Goal: Task Accomplishment & Management: Manage account settings

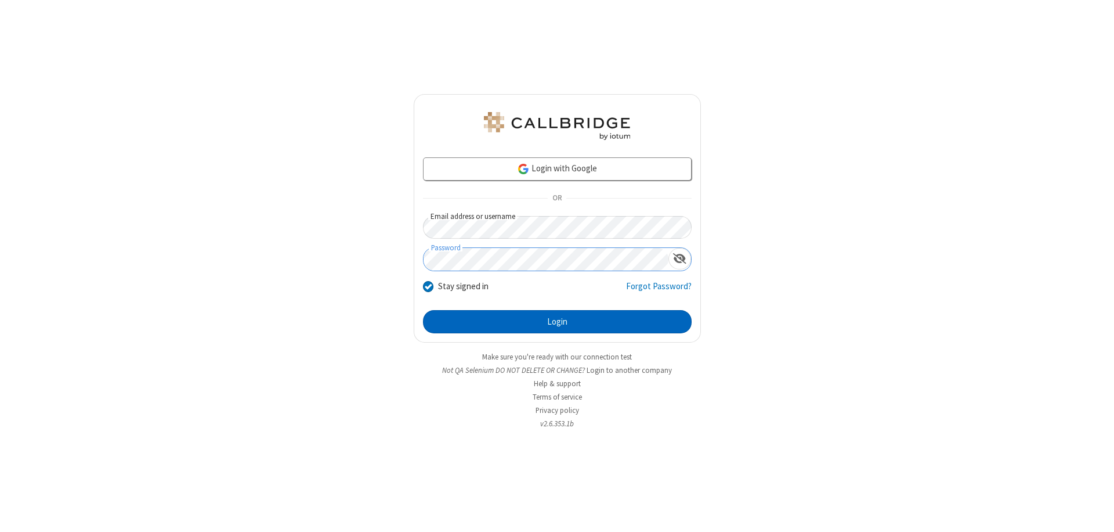
click at [557, 322] on button "Login" at bounding box center [557, 321] width 269 height 23
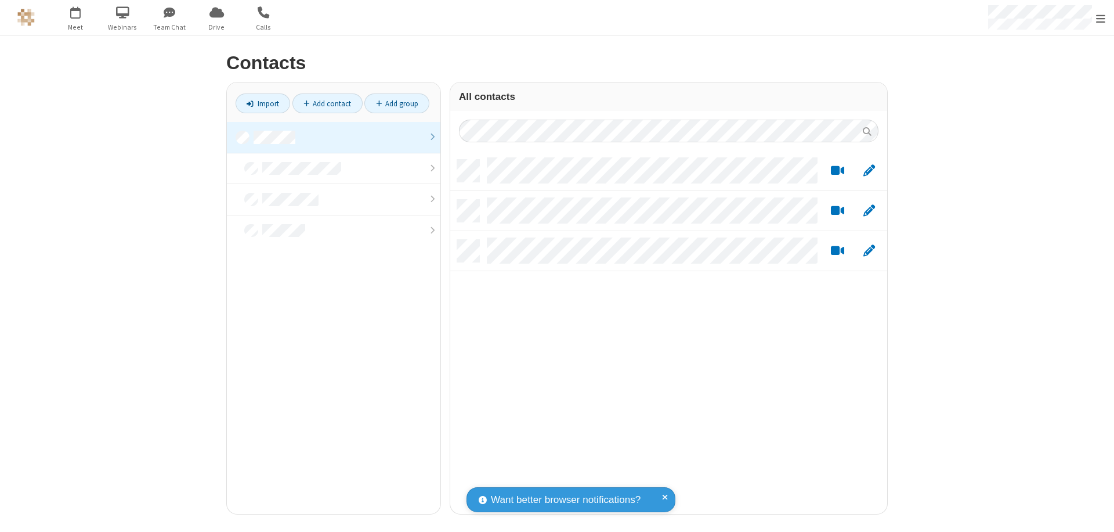
click at [334, 137] on link at bounding box center [334, 137] width 214 height 31
click at [397, 103] on link "Add group" at bounding box center [397, 103] width 65 height 20
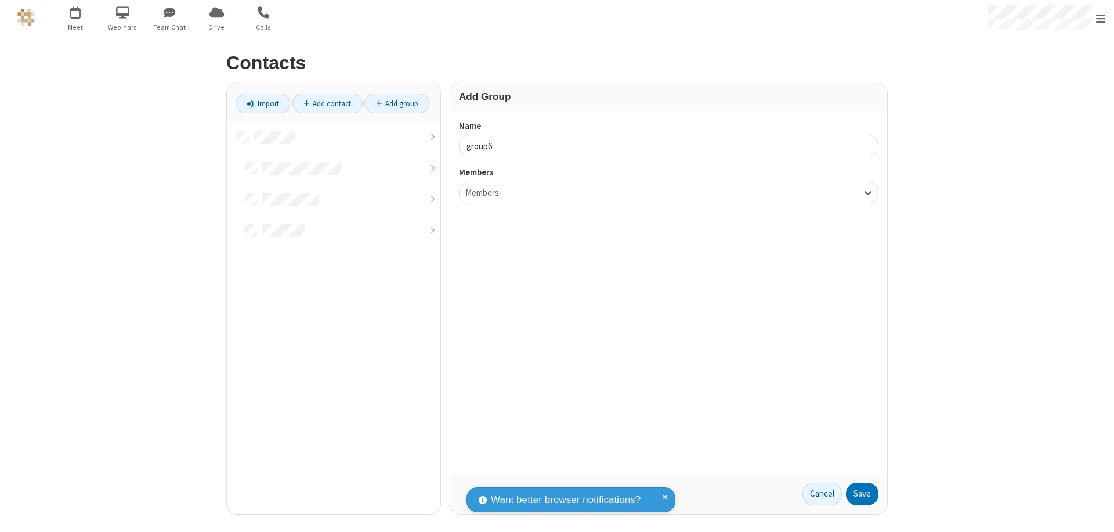
type input "group6"
click at [863, 493] on button "Save" at bounding box center [862, 493] width 33 height 23
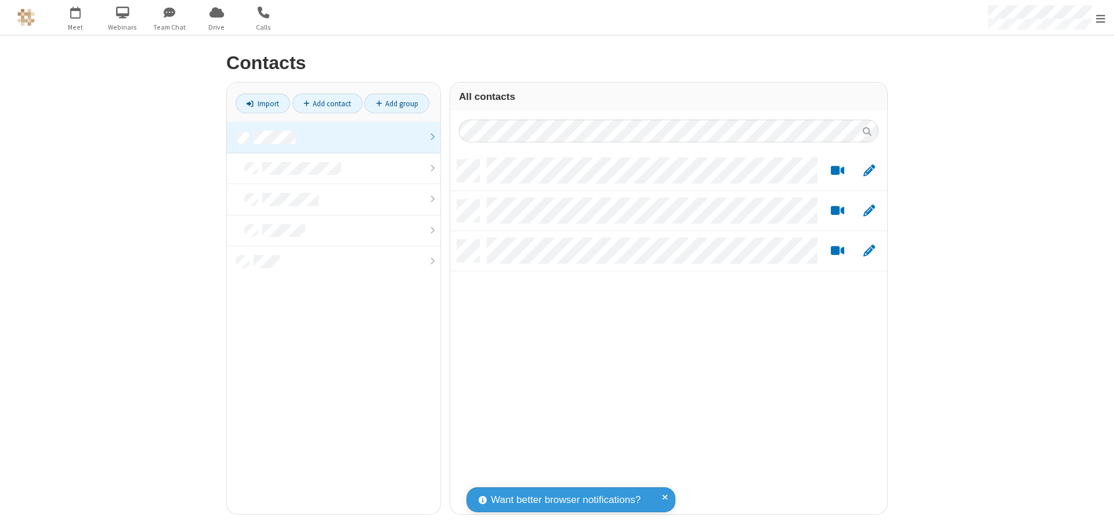
click at [334, 137] on link at bounding box center [334, 137] width 214 height 31
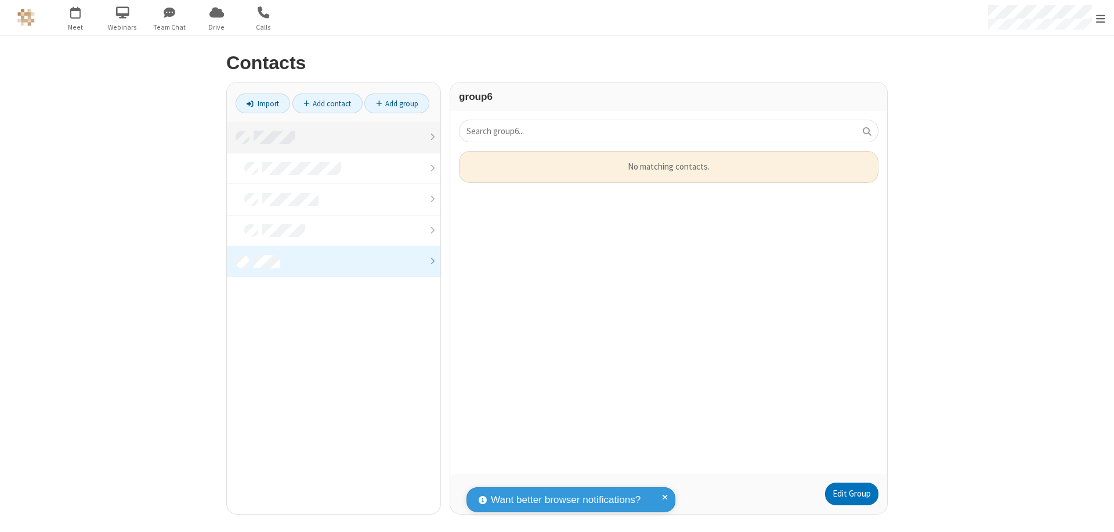
scroll to position [314, 428]
click at [852, 493] on link "Edit Group" at bounding box center [851, 493] width 53 height 23
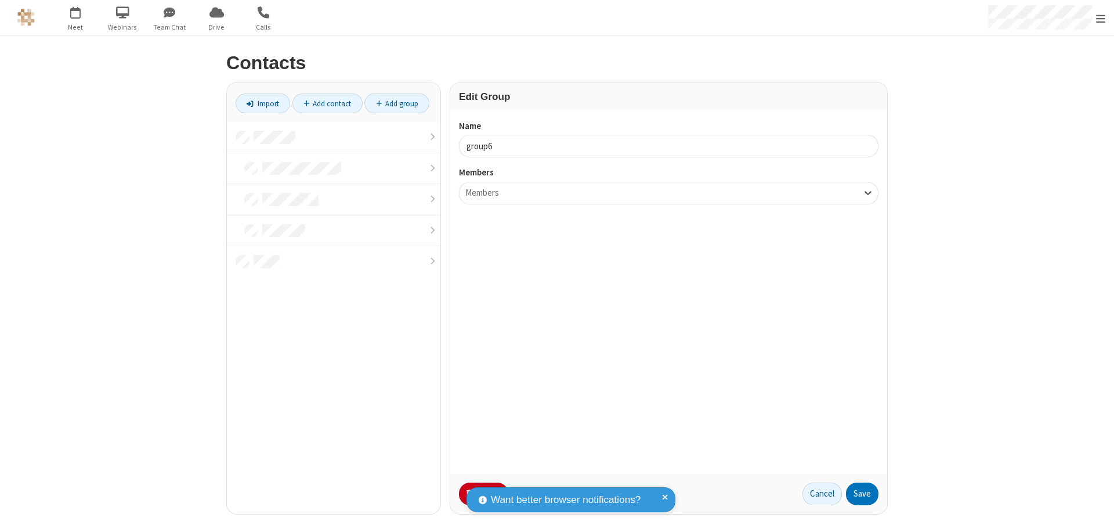
click at [0, 0] on button "No Thanks" at bounding box center [0, 0] width 0 height 0
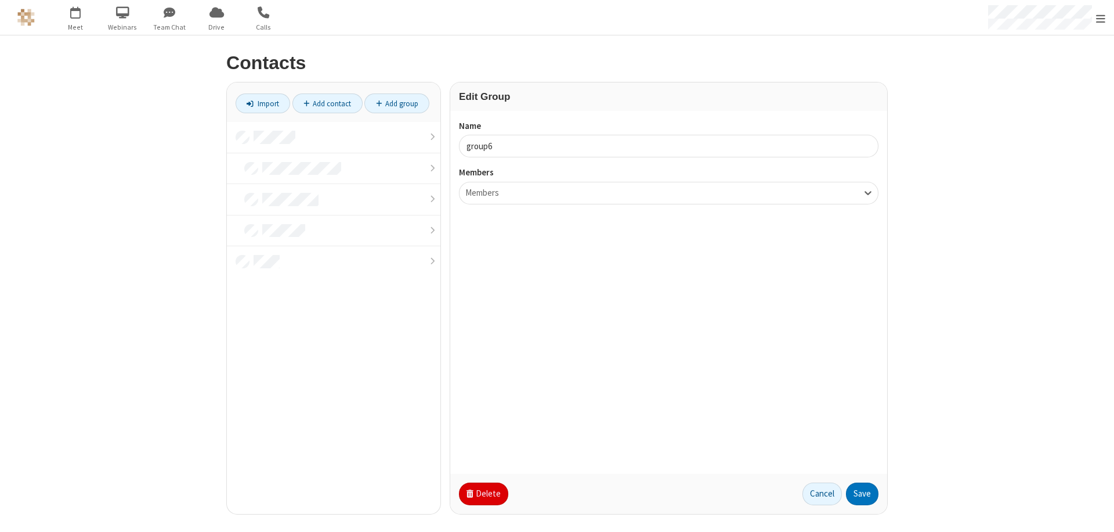
click at [482, 493] on button "Delete" at bounding box center [483, 493] width 49 height 23
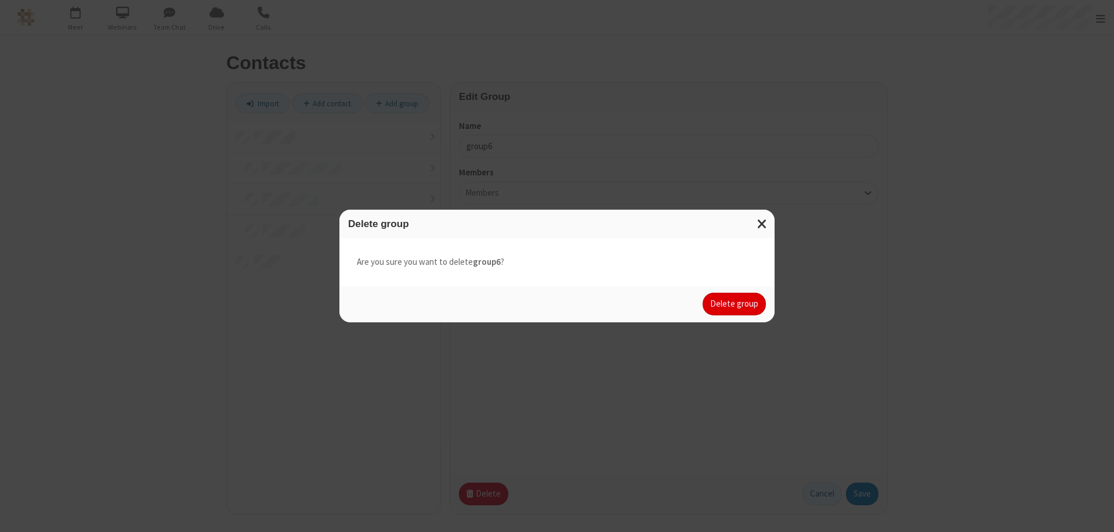
click at [735, 304] on button "Delete group" at bounding box center [734, 304] width 63 height 23
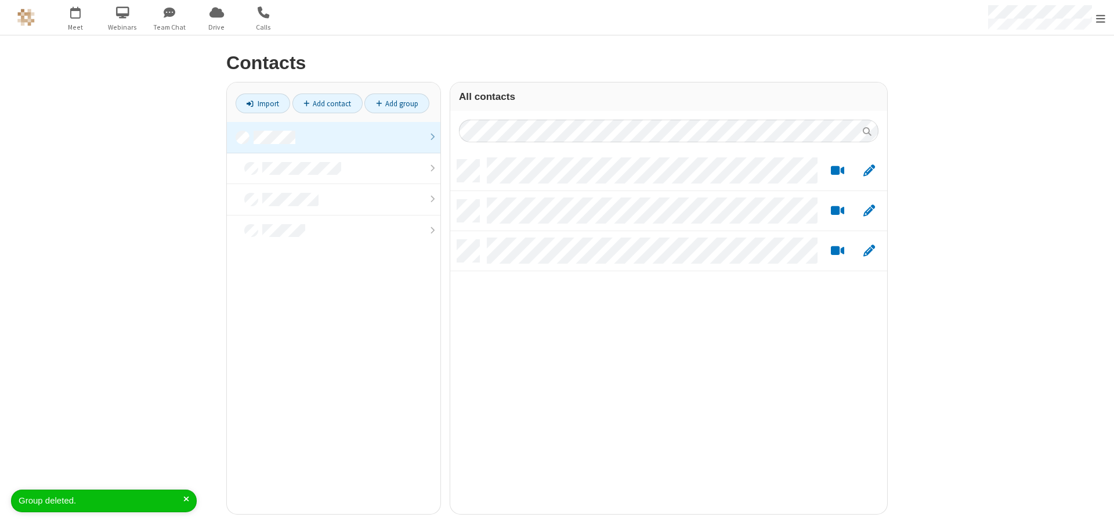
scroll to position [354, 428]
